Goal: Task Accomplishment & Management: Manage account settings

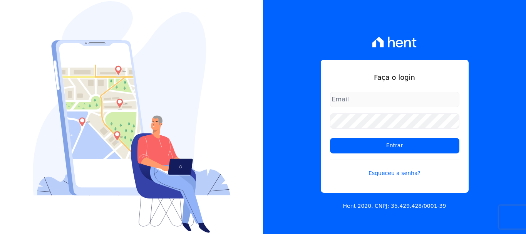
type input "[EMAIL_ADDRESS][DOMAIN_NAME]"
click at [447, 97] on input "[EMAIL_ADDRESS][DOMAIN_NAME]" at bounding box center [394, 99] width 129 height 15
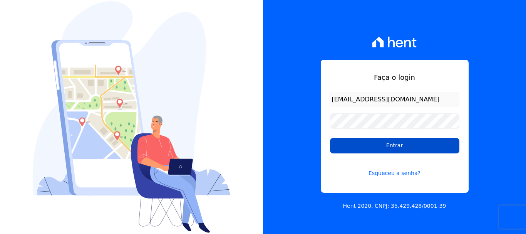
click at [419, 146] on input "Entrar" at bounding box center [394, 145] width 129 height 15
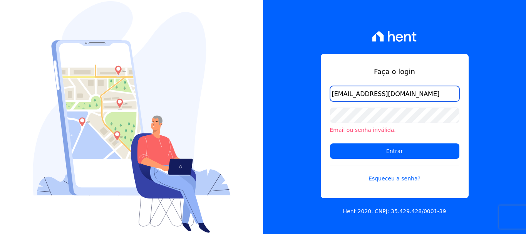
click at [408, 91] on input "[EMAIL_ADDRESS][DOMAIN_NAME]" at bounding box center [394, 93] width 129 height 15
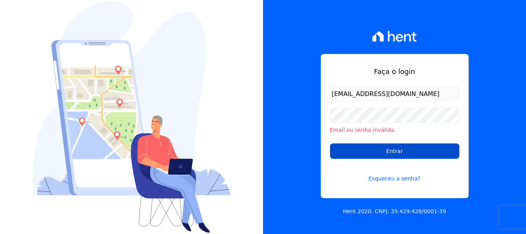
click at [412, 156] on input "Entrar" at bounding box center [394, 150] width 129 height 15
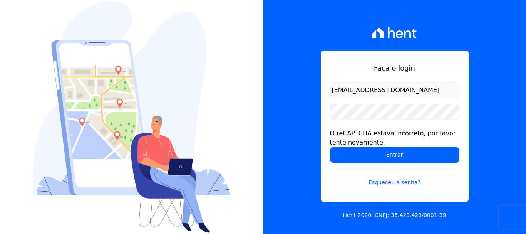
click at [443, 90] on input "[EMAIL_ADDRESS][DOMAIN_NAME]" at bounding box center [394, 89] width 129 height 15
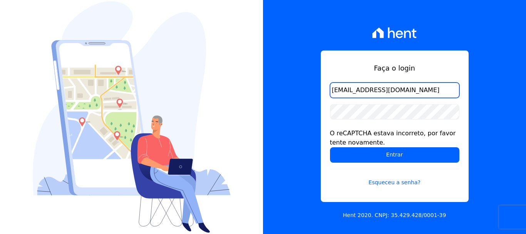
click at [399, 94] on input "[EMAIL_ADDRESS][DOMAIN_NAME]" at bounding box center [394, 89] width 129 height 15
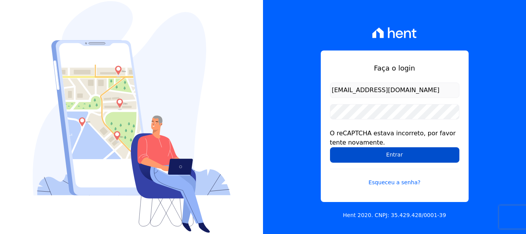
click at [421, 157] on input "Entrar" at bounding box center [394, 154] width 129 height 15
